Goal: Task Accomplishment & Management: Use online tool/utility

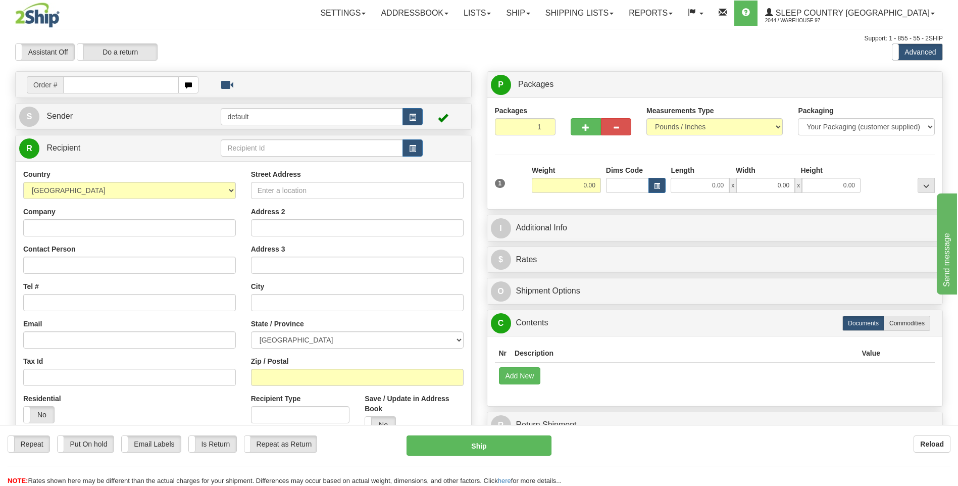
click at [705, 458] on div "Repeat Repeat Put On hold Put On hold Print Order Slip Print Order Slip Email L…" at bounding box center [479, 460] width 958 height 50
click at [78, 87] on input "text" at bounding box center [120, 84] width 115 height 17
type input "5900I038287"
type input "9000i041749"
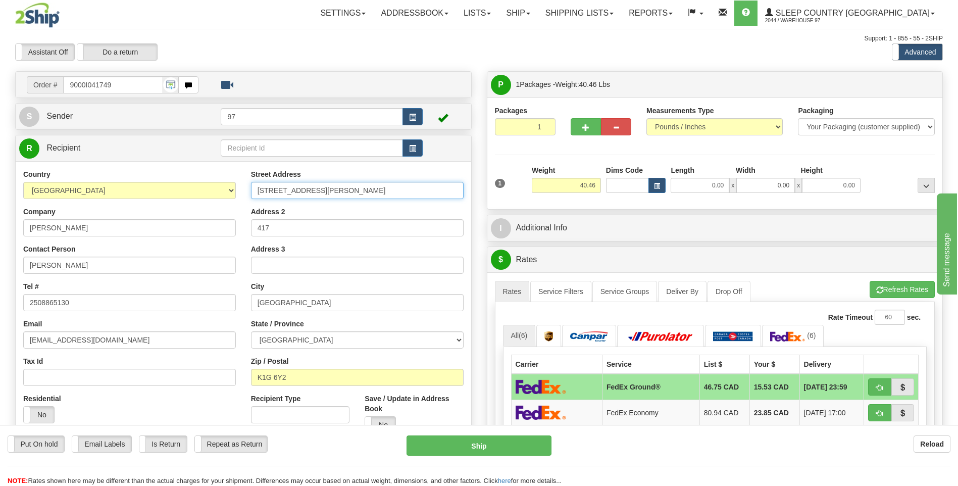
click at [256, 189] on input "964 SMYTH ROAD" at bounding box center [357, 190] width 213 height 17
type input "#417-964 SMYTH ROAD"
drag, startPoint x: 275, startPoint y: 225, endPoint x: 246, endPoint y: 227, distance: 28.8
click at [246, 227] on div "Street Address #417-964 SMYTH ROAD Address 2 417 Address 3 City OTTAWA State / …" at bounding box center [357, 305] width 228 height 272
click at [530, 445] on button "Ship" at bounding box center [478, 445] width 144 height 20
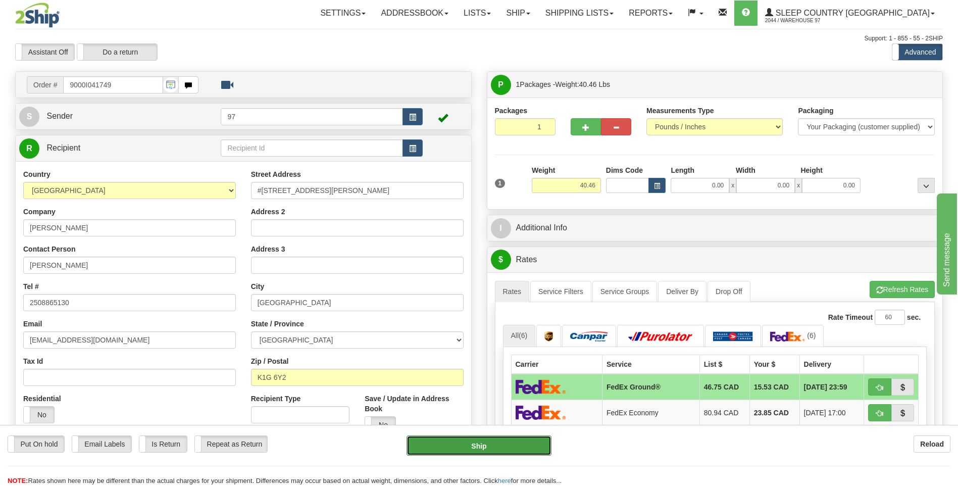
type input "92"
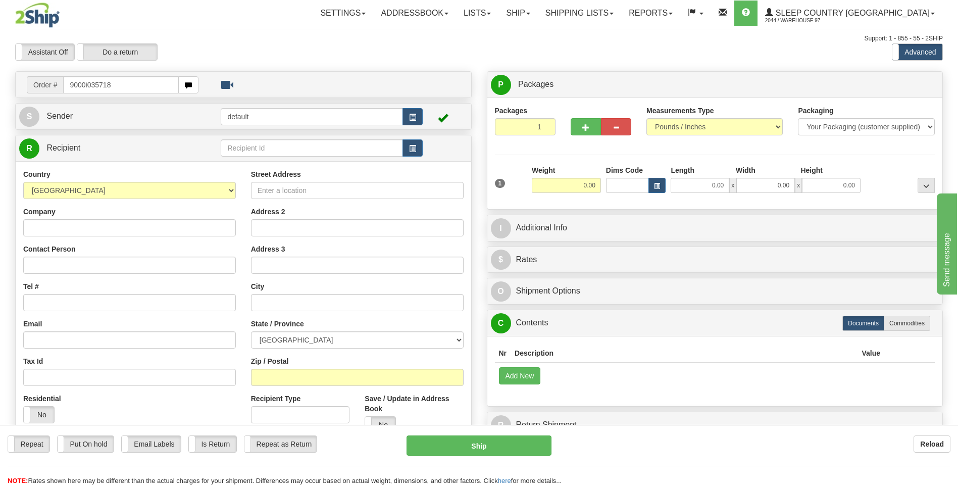
type input "9000i035718"
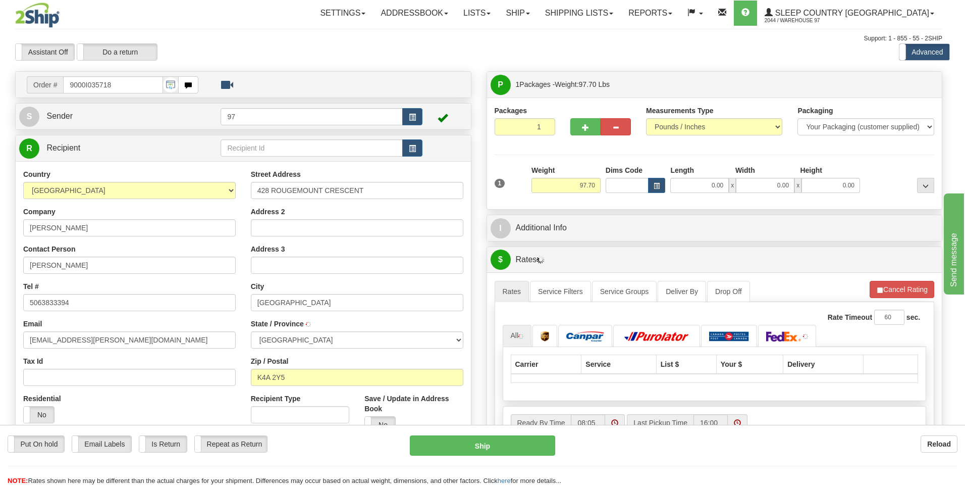
type input "ORLEANS"
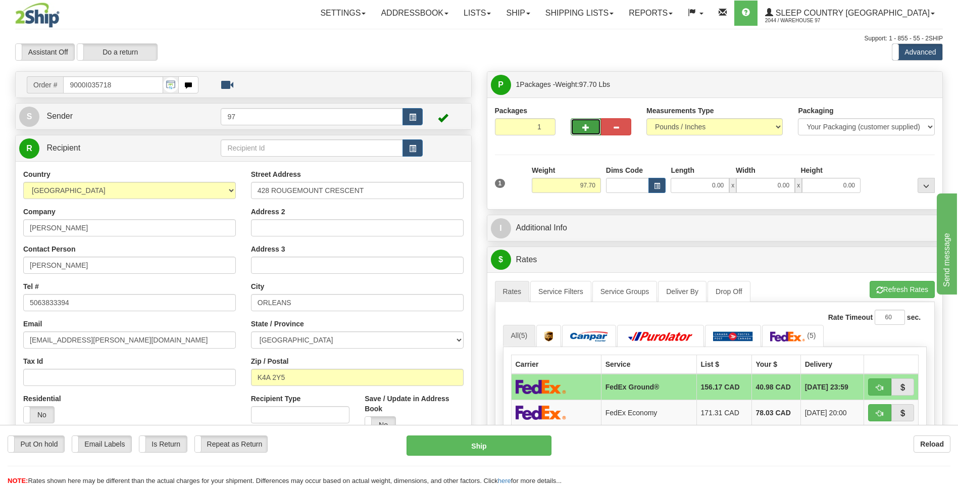
click at [589, 124] on span "button" at bounding box center [585, 127] width 7 height 7
type input "2"
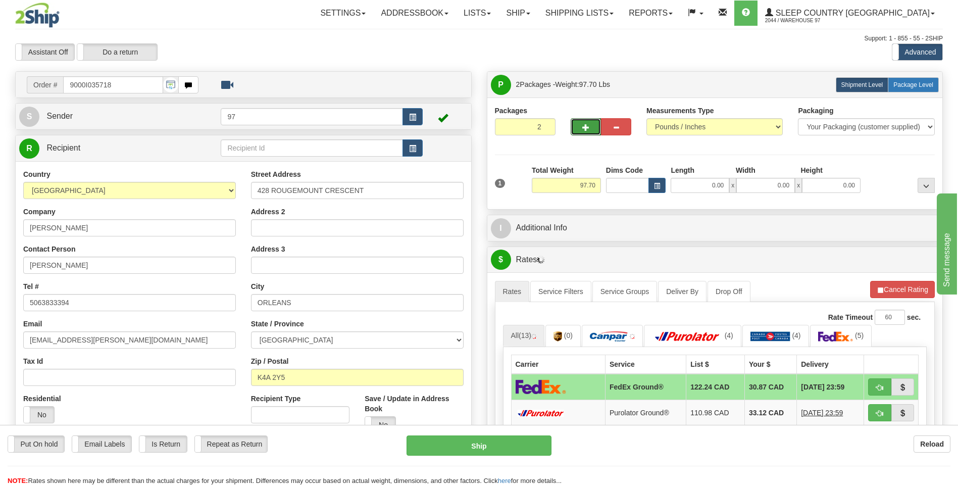
click at [921, 86] on span "Package Level" at bounding box center [913, 84] width 40 height 7
radio input "true"
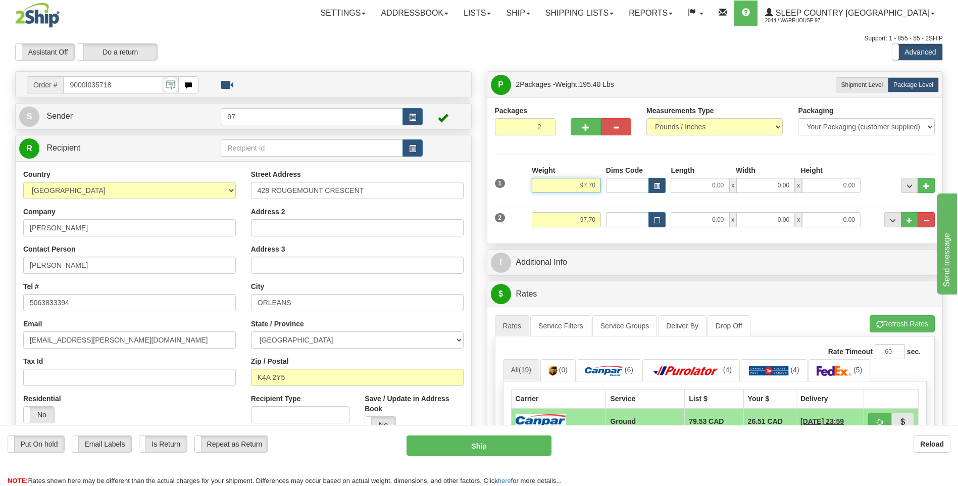
drag, startPoint x: 586, startPoint y: 184, endPoint x: 580, endPoint y: 186, distance: 5.9
click at [580, 186] on input "97.70" at bounding box center [566, 185] width 69 height 15
type input "60.70"
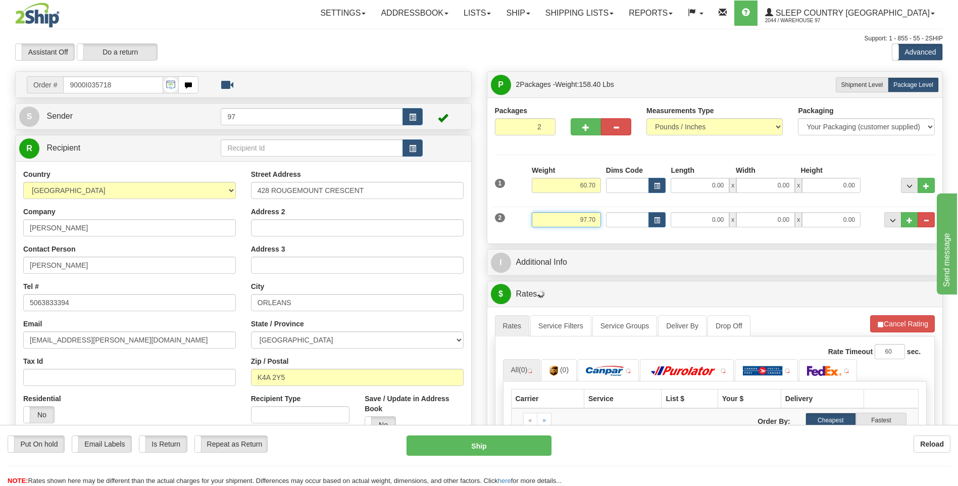
drag, startPoint x: 595, startPoint y: 218, endPoint x: 573, endPoint y: 218, distance: 21.2
click at [574, 218] on input "97.70" at bounding box center [566, 219] width 69 height 15
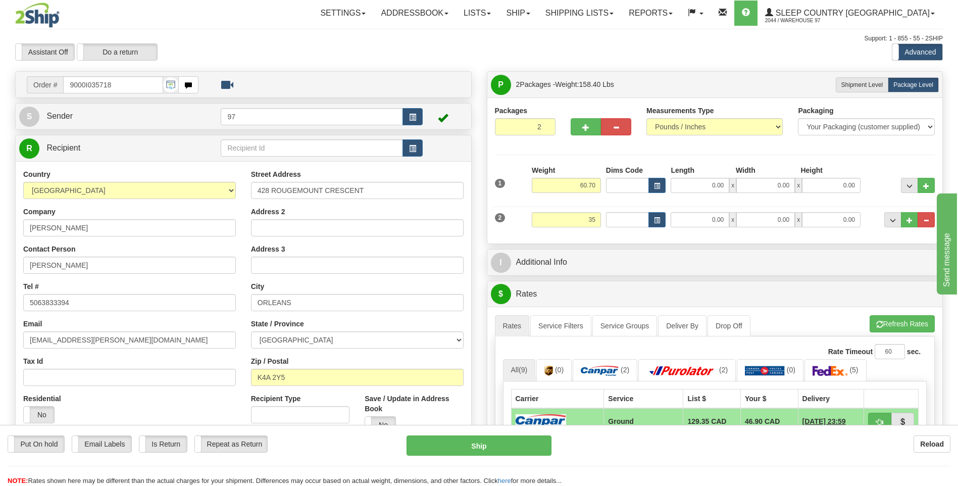
type input "35.00"
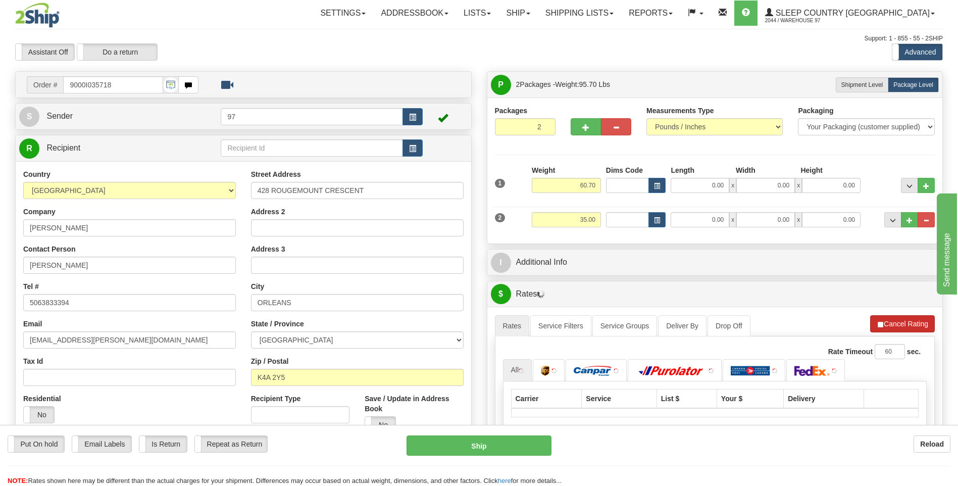
click at [903, 324] on li "Refresh Rates Cancel Rating" at bounding box center [902, 323] width 65 height 17
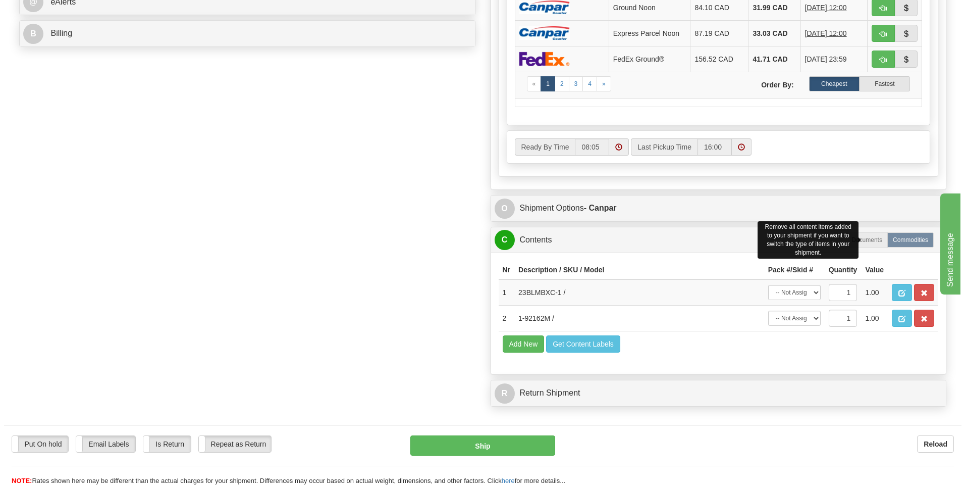
scroll to position [505, 0]
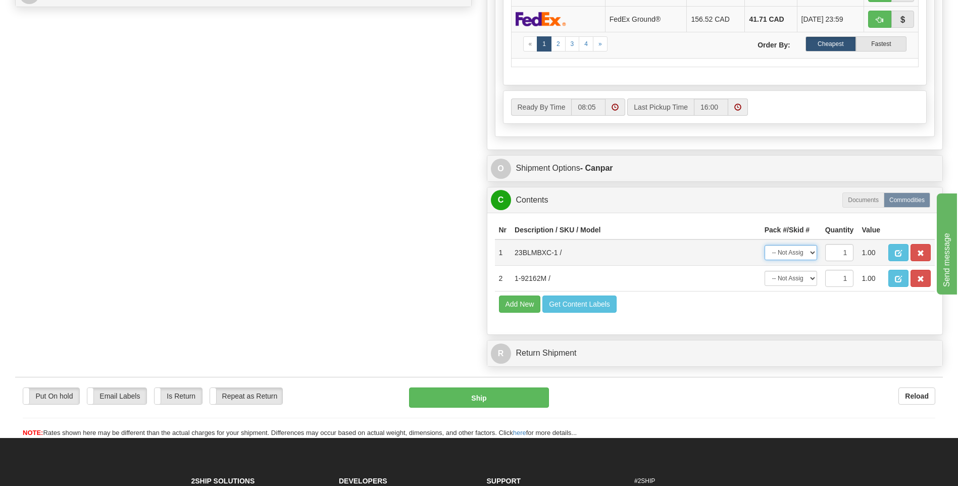
click at [811, 254] on select "-- Not Assigned -- Package 1 Package 2" at bounding box center [790, 252] width 53 height 15
select select "0"
click at [764, 245] on select "-- Not Assigned -- Package 1 Package 2" at bounding box center [790, 252] width 53 height 15
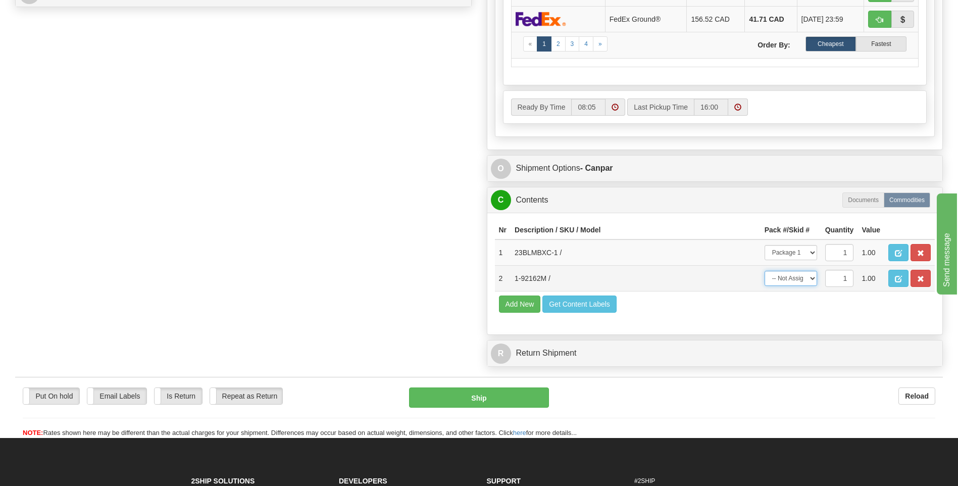
click at [809, 278] on select "-- Not Assigned -- Package 1 Package 2" at bounding box center [790, 278] width 53 height 15
select select "1"
click at [764, 271] on select "-- Not Assigned -- Package 1 Package 2" at bounding box center [790, 278] width 53 height 15
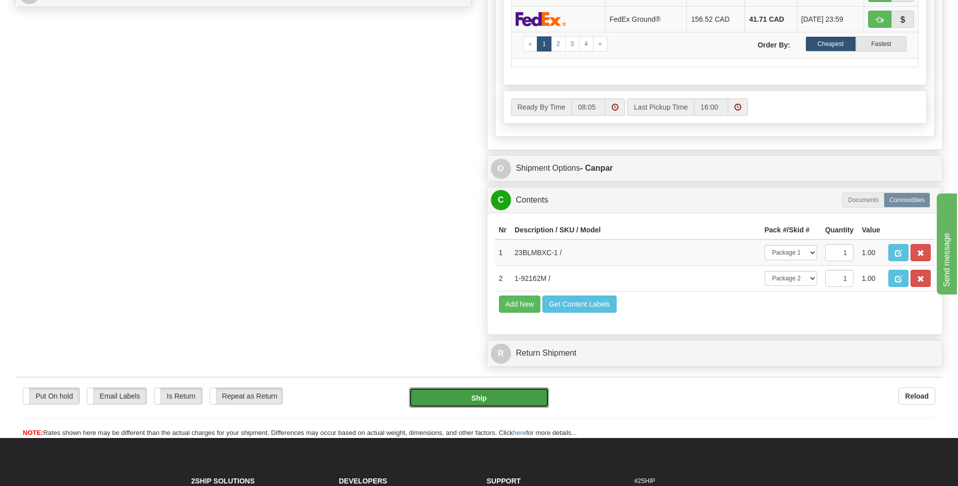
click at [440, 398] on button "Ship" at bounding box center [478, 397] width 139 height 20
type input "1"
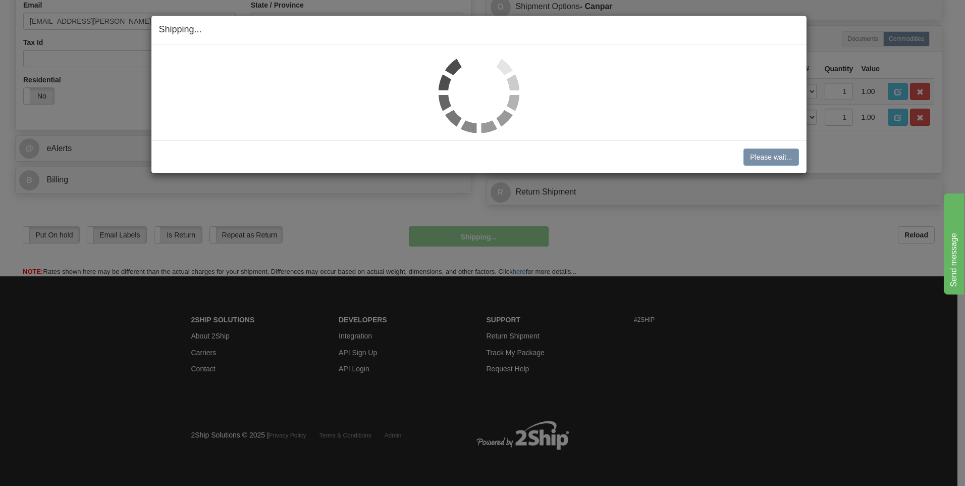
scroll to position [319, 0]
